Goal: Task Accomplishment & Management: Manage account settings

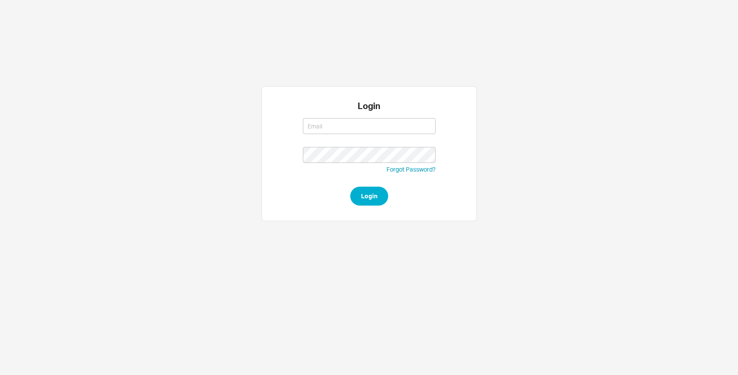
type input "rbleier@qualitybath.com"
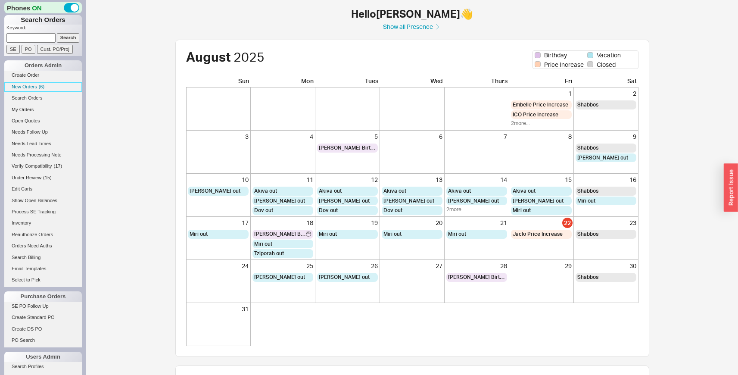
click at [32, 87] on span "New Orders" at bounding box center [24, 86] width 25 height 5
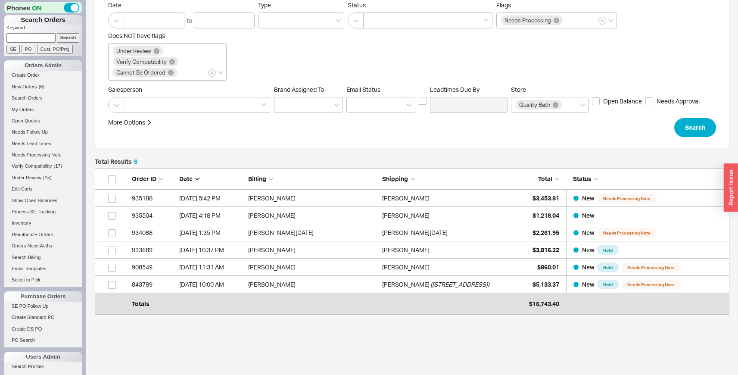
scroll to position [114, 0]
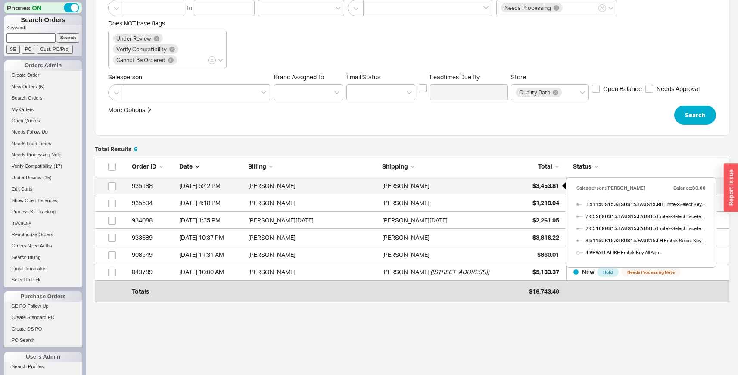
click at [538, 183] on span "$3,453.81" at bounding box center [546, 185] width 27 height 7
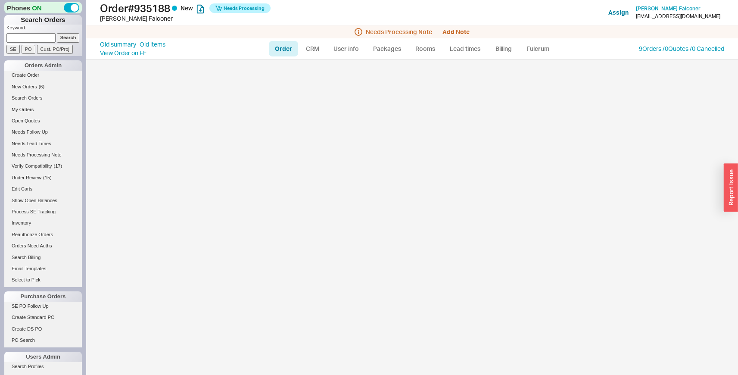
select select "LOW"
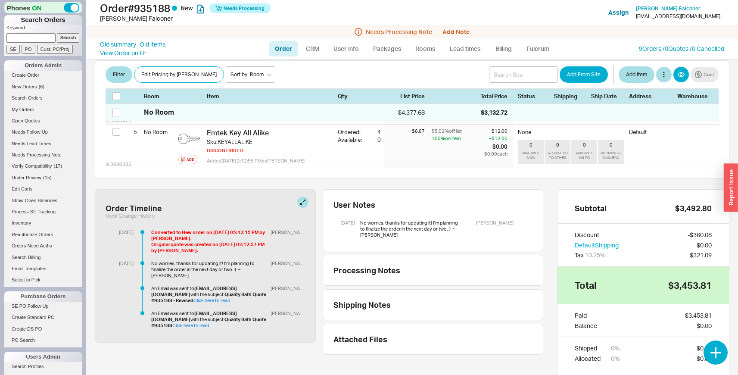
scroll to position [522, 0]
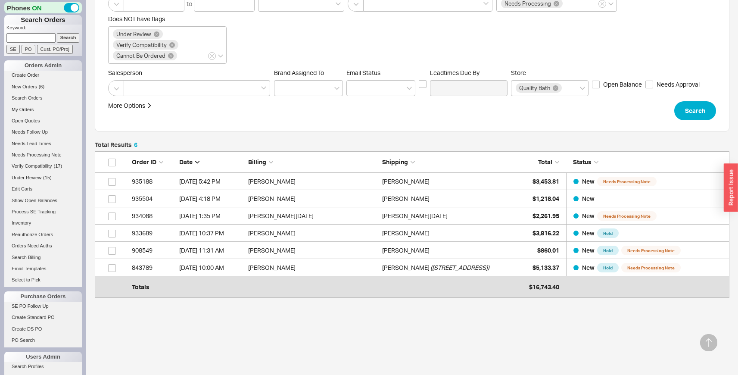
scroll to position [136, 0]
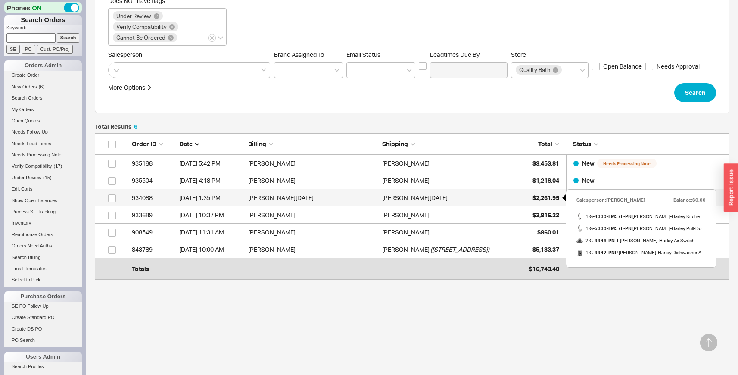
click at [521, 200] on div "$2,261.95" at bounding box center [537, 197] width 43 height 17
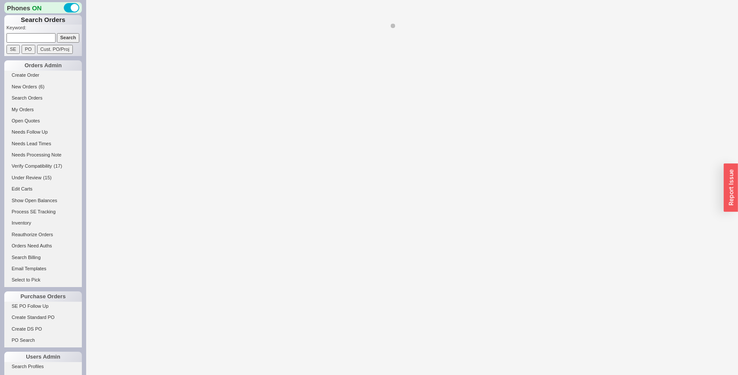
select select "LOW"
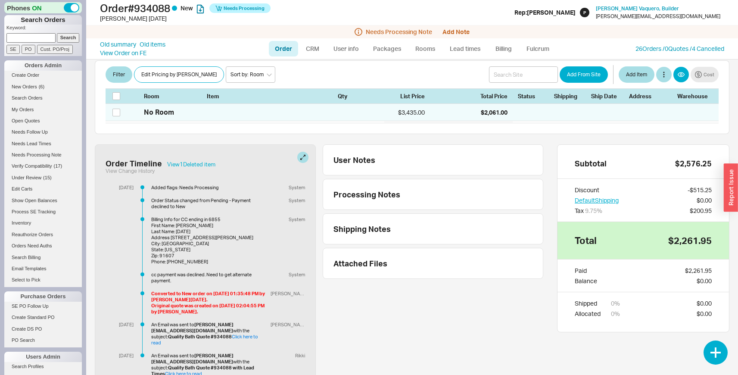
scroll to position [359, 0]
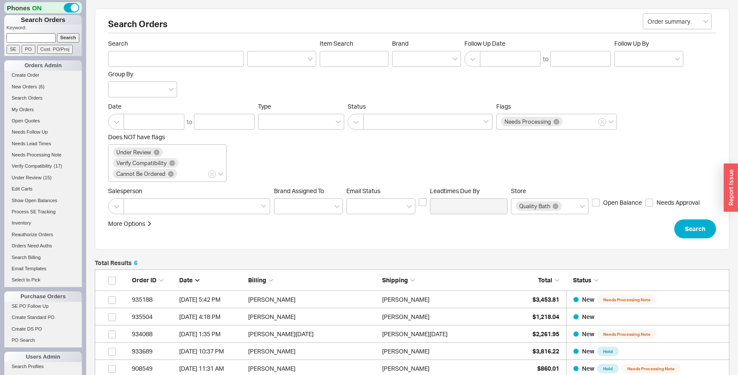
scroll to position [136, 628]
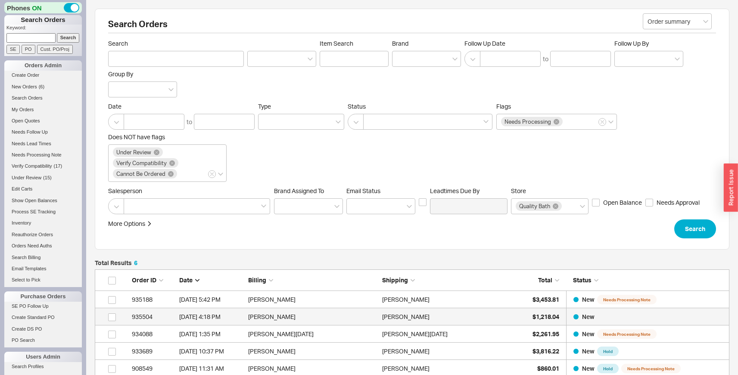
click at [438, 316] on div "[PERSON_NAME]" at bounding box center [447, 316] width 130 height 17
select select "LOW"
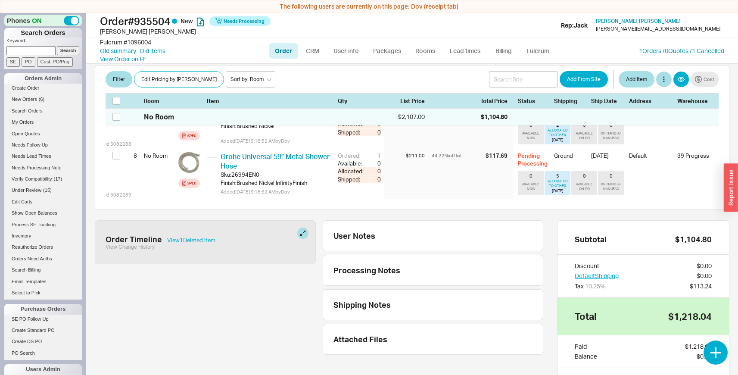
scroll to position [575, 0]
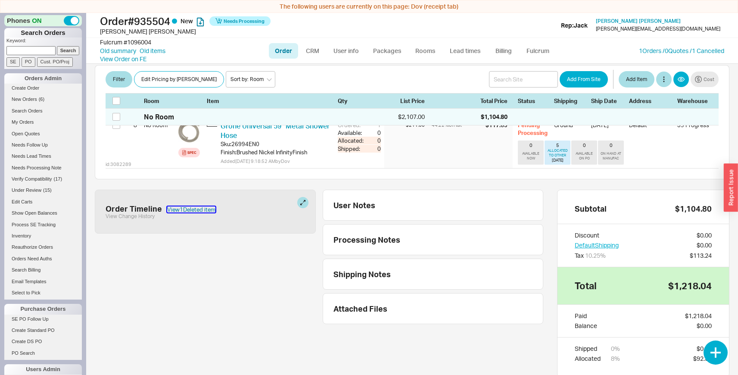
click at [185, 206] on button "View 1 Deleted item" at bounding box center [191, 209] width 48 height 6
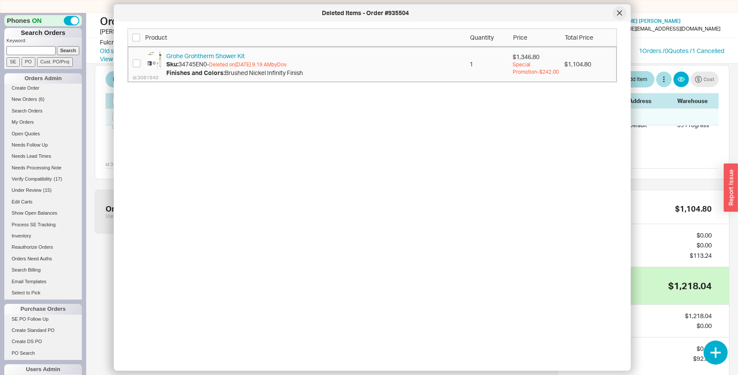
click at [617, 16] on div at bounding box center [620, 13] width 14 height 14
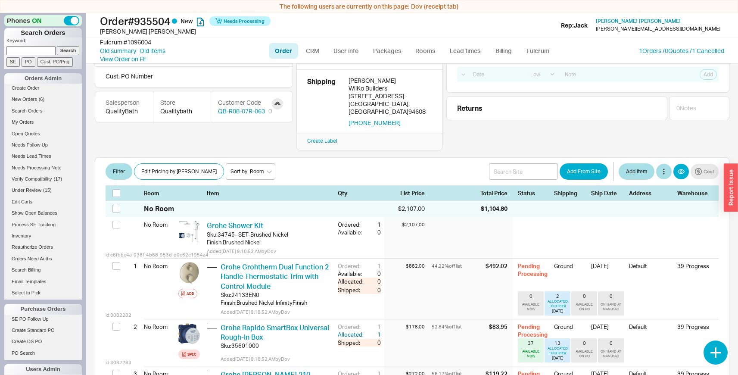
scroll to position [0, 0]
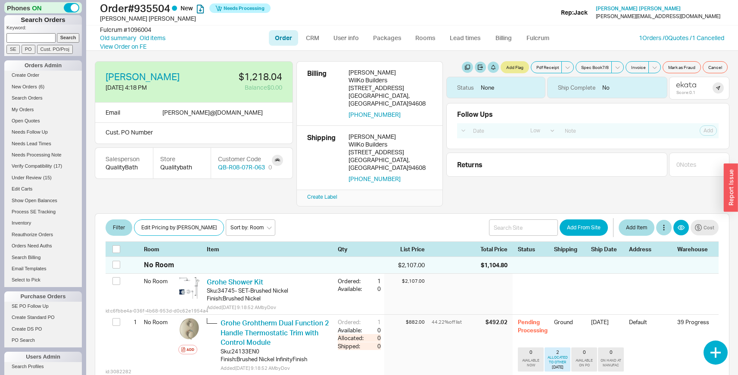
click at [494, 46] on ul "Order CRM User info Packages Rooms Lead times Billing Fulcrum" at bounding box center [413, 38] width 294 height 21
click at [499, 41] on link "Billing" at bounding box center [504, 38] width 30 height 16
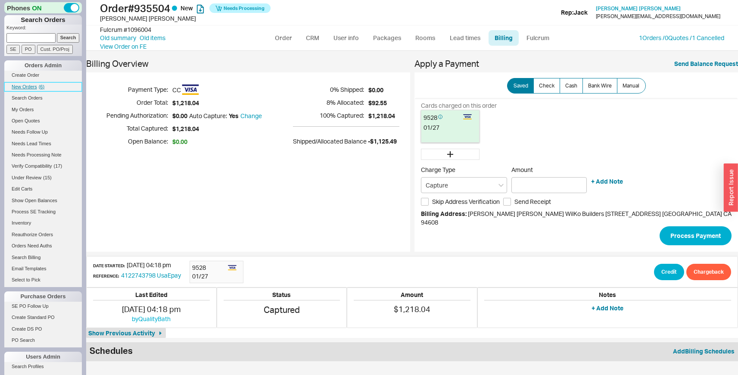
click at [38, 87] on link "New Orders ( 6 )" at bounding box center [43, 86] width 78 height 9
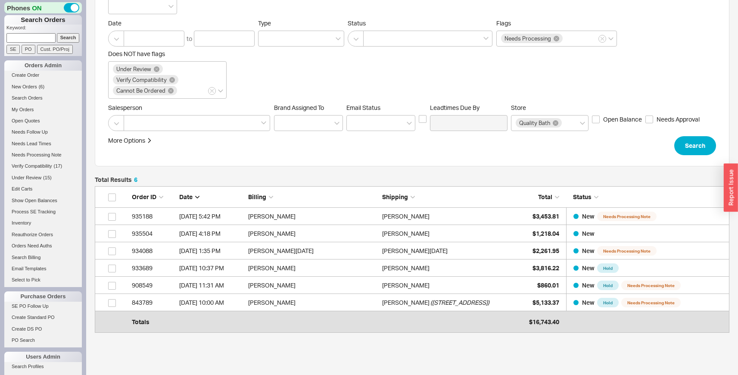
scroll to position [136, 0]
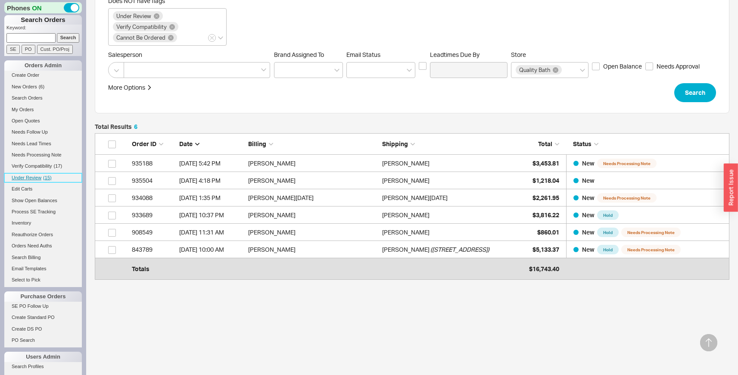
click at [36, 180] on span "Under Review" at bounding box center [27, 177] width 30 height 5
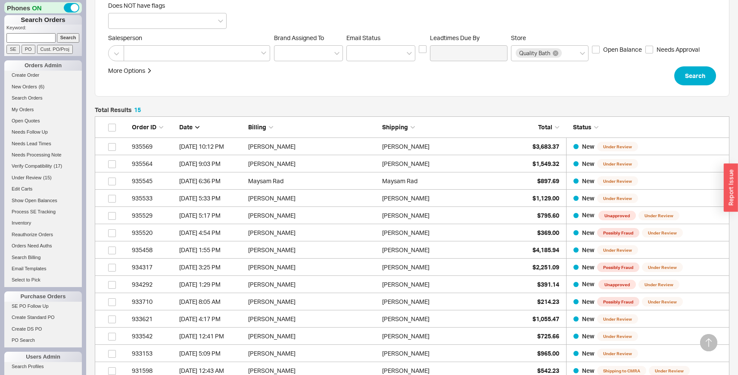
scroll to position [132, 0]
click at [435, 230] on div "[PERSON_NAME]" at bounding box center [447, 232] width 130 height 17
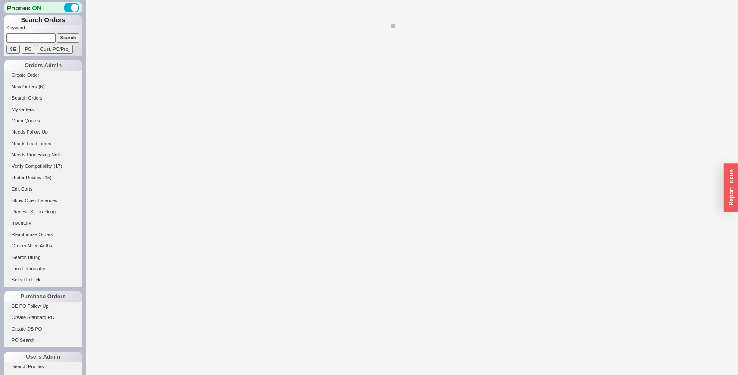
select select "LOW"
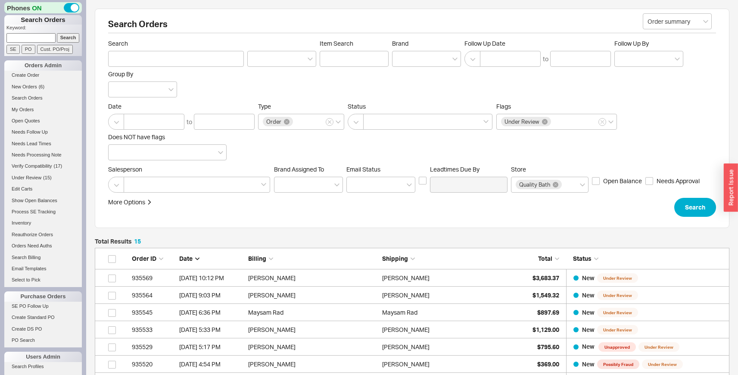
scroll to position [291, 628]
click at [498, 348] on div "[PERSON_NAME]" at bounding box center [447, 346] width 130 height 17
select select "LOW"
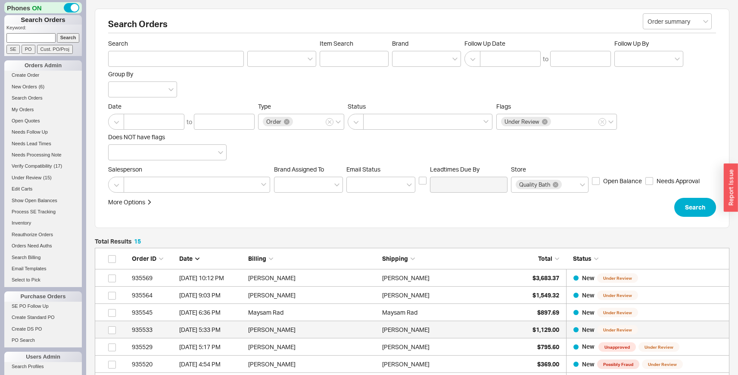
click at [497, 333] on div "[PERSON_NAME]" at bounding box center [447, 329] width 130 height 17
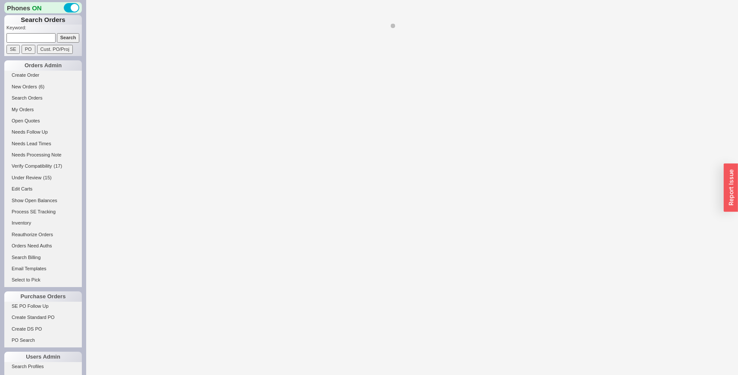
select select "LOW"
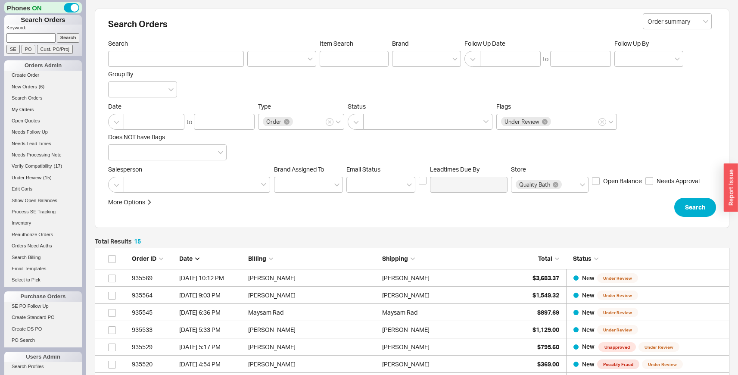
scroll to position [291, 628]
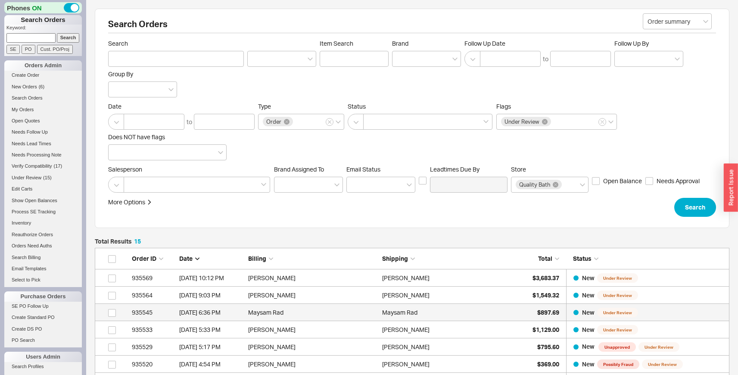
click at [495, 318] on div "Maysam Rad" at bounding box center [447, 312] width 130 height 17
select select "LOW"
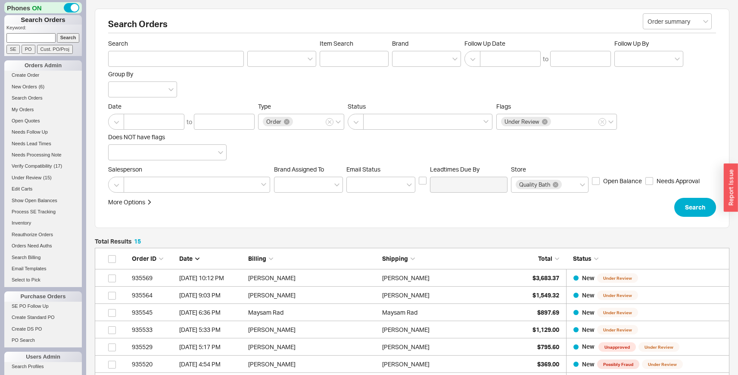
scroll to position [291, 628]
click at [494, 293] on div "[PERSON_NAME]" at bounding box center [447, 295] width 130 height 17
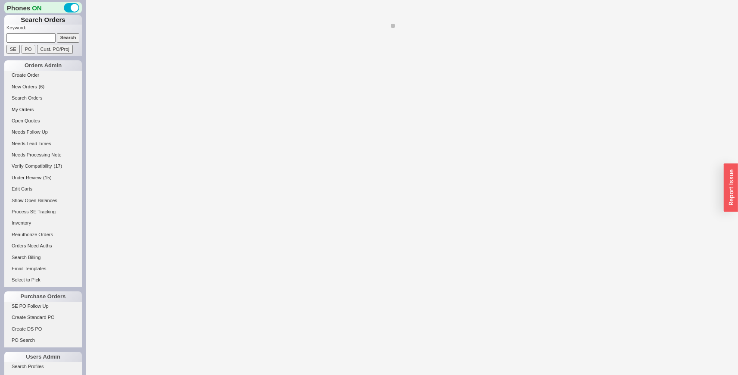
select select "LOW"
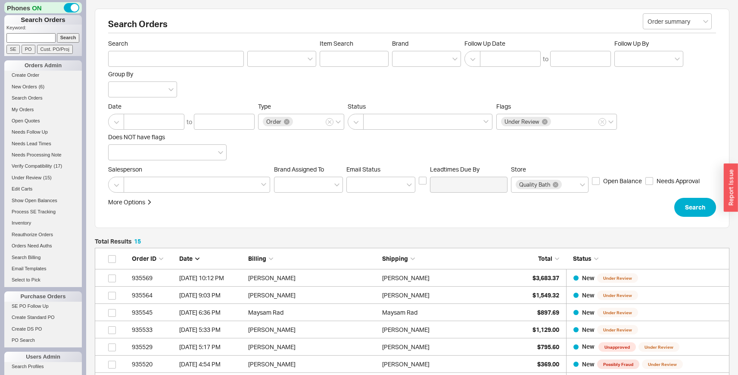
scroll to position [291, 628]
click at [494, 278] on div "[PERSON_NAME]" at bounding box center [447, 277] width 130 height 17
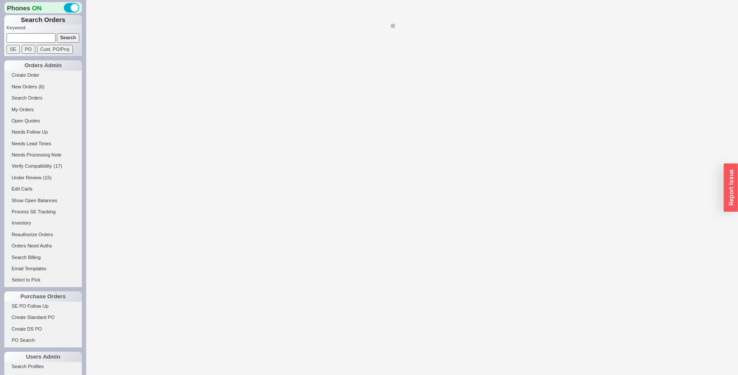
select select "LOW"
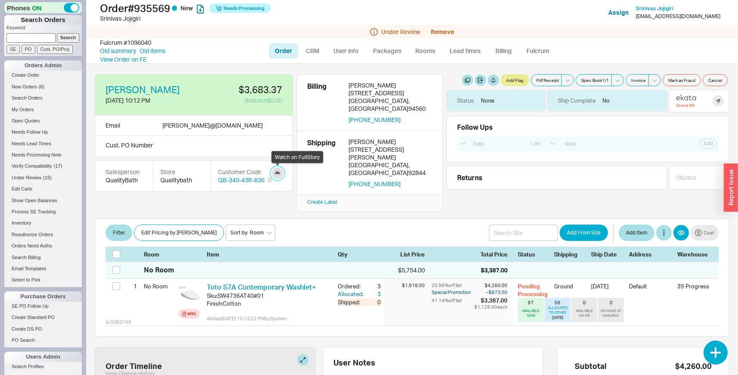
click at [276, 172] on link at bounding box center [277, 173] width 11 height 11
click at [127, 48] on link "Old summary" at bounding box center [118, 51] width 36 height 9
select select "*"
select select "LOW"
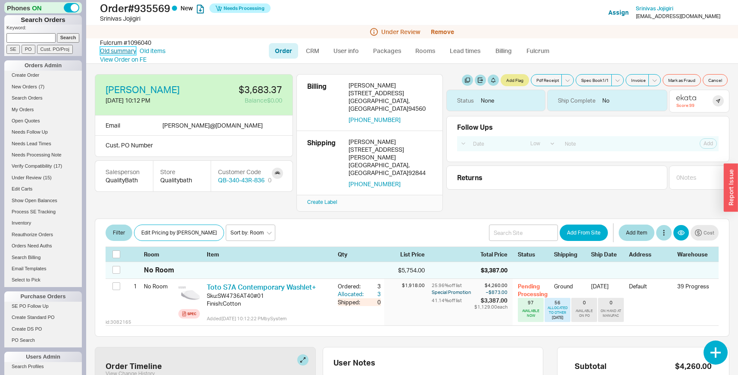
select select "3"
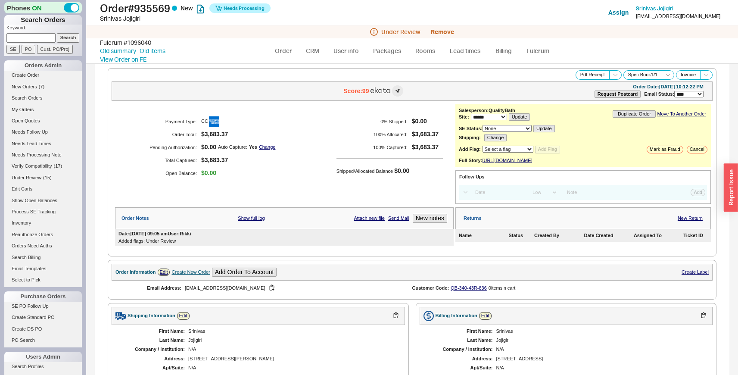
click at [356, 91] on div "Score: 99" at bounding box center [356, 90] width 25 height 5
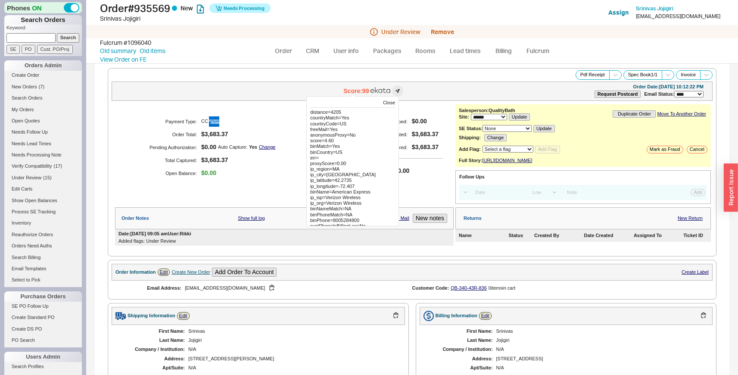
click at [385, 101] on div "Close" at bounding box center [389, 103] width 12 height 6
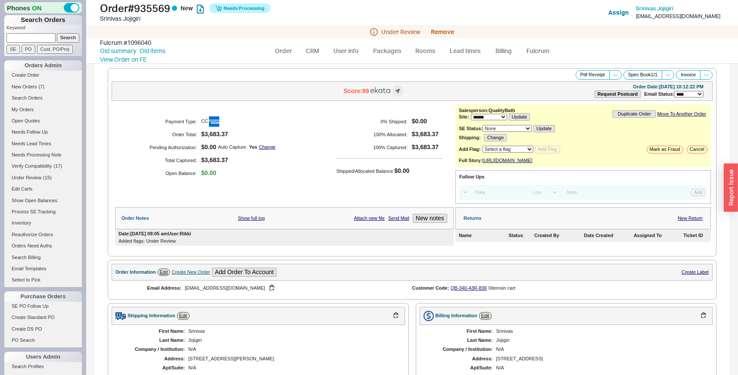
select select "LOW"
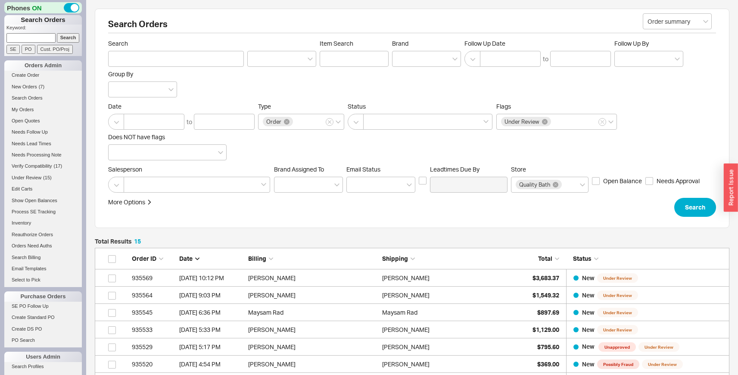
scroll to position [291, 628]
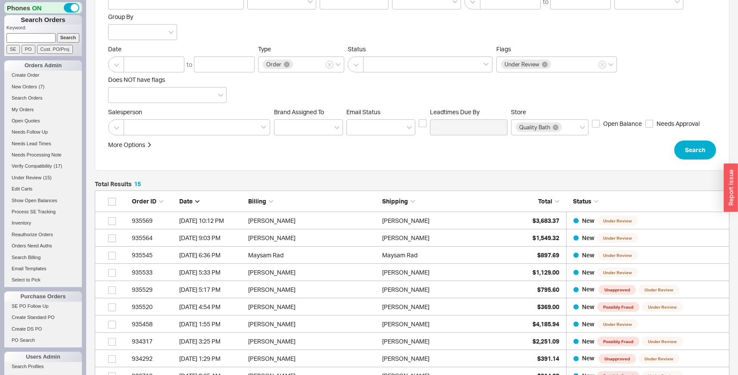
scroll to position [61, 0]
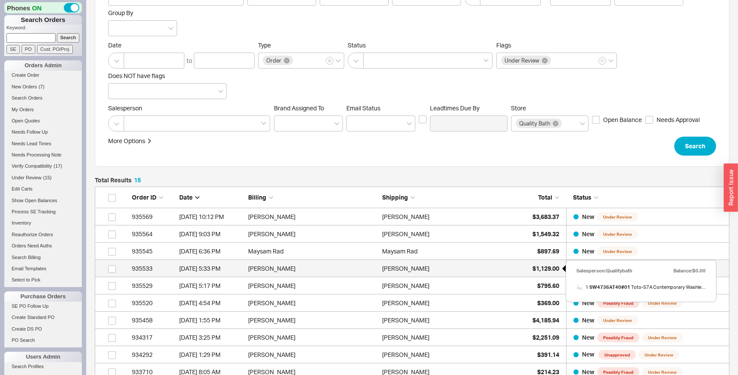
click at [546, 269] on span "$1,129.00" at bounding box center [546, 268] width 27 height 7
select select "LOW"
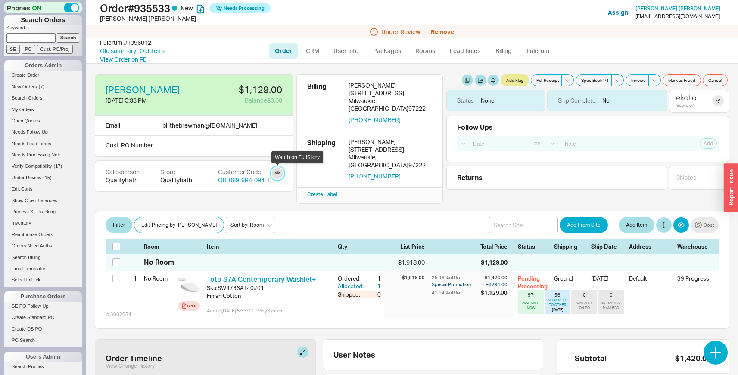
click at [278, 174] on link at bounding box center [277, 173] width 11 height 11
